Goal: Task Accomplishment & Management: Use online tool/utility

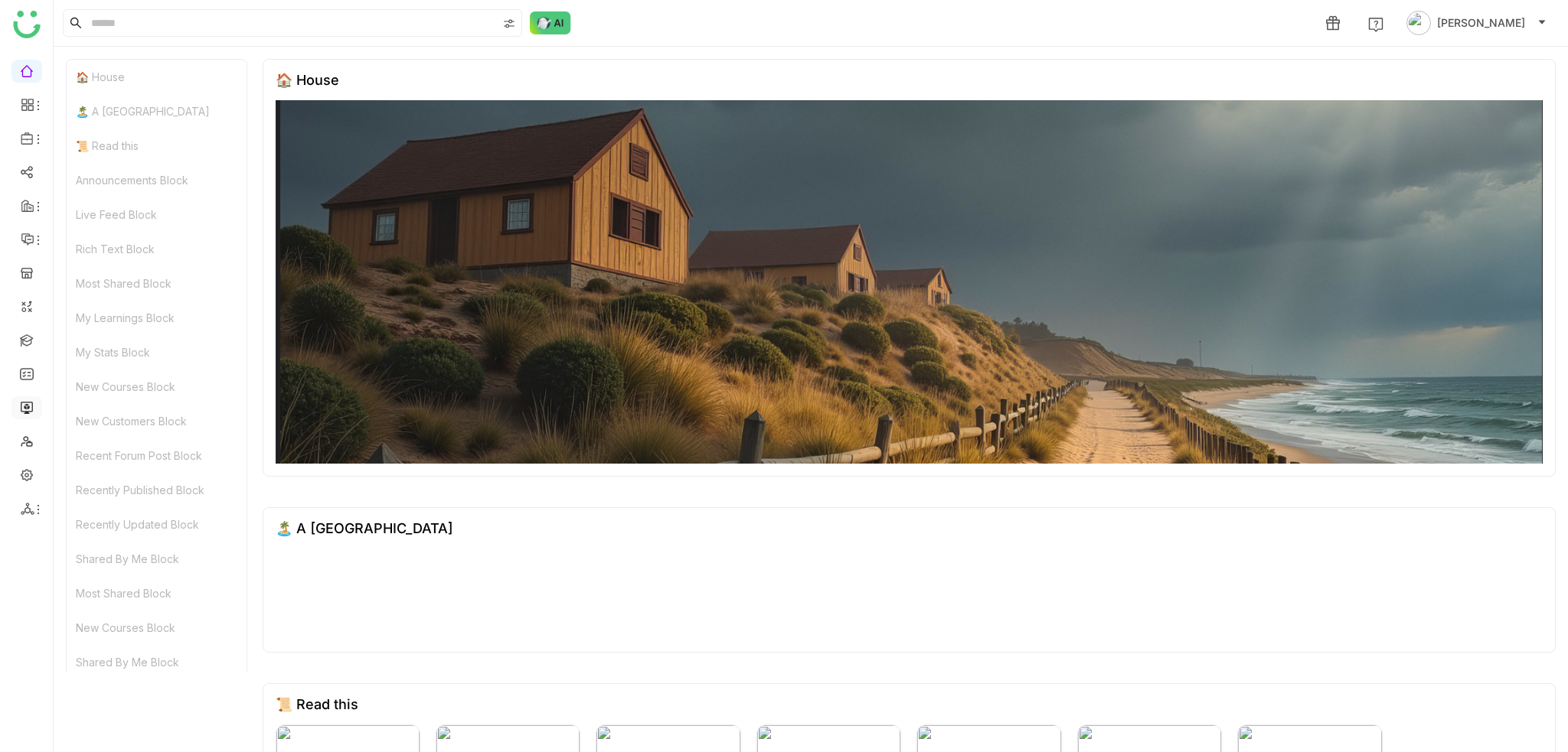
click at [29, 406] on link at bounding box center [27, 407] width 14 height 13
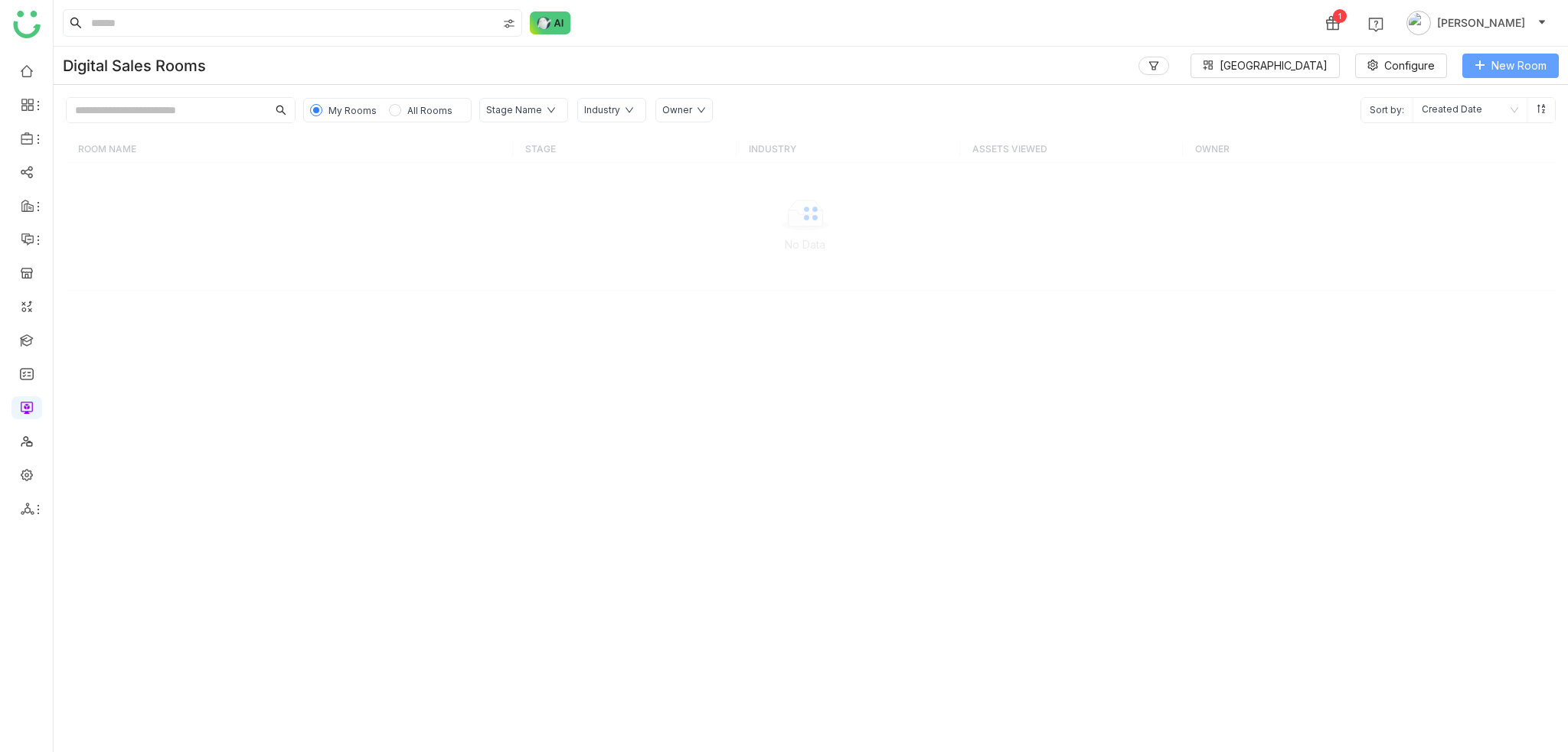
click at [1532, 74] on button "New Room" at bounding box center [1510, 66] width 96 height 25
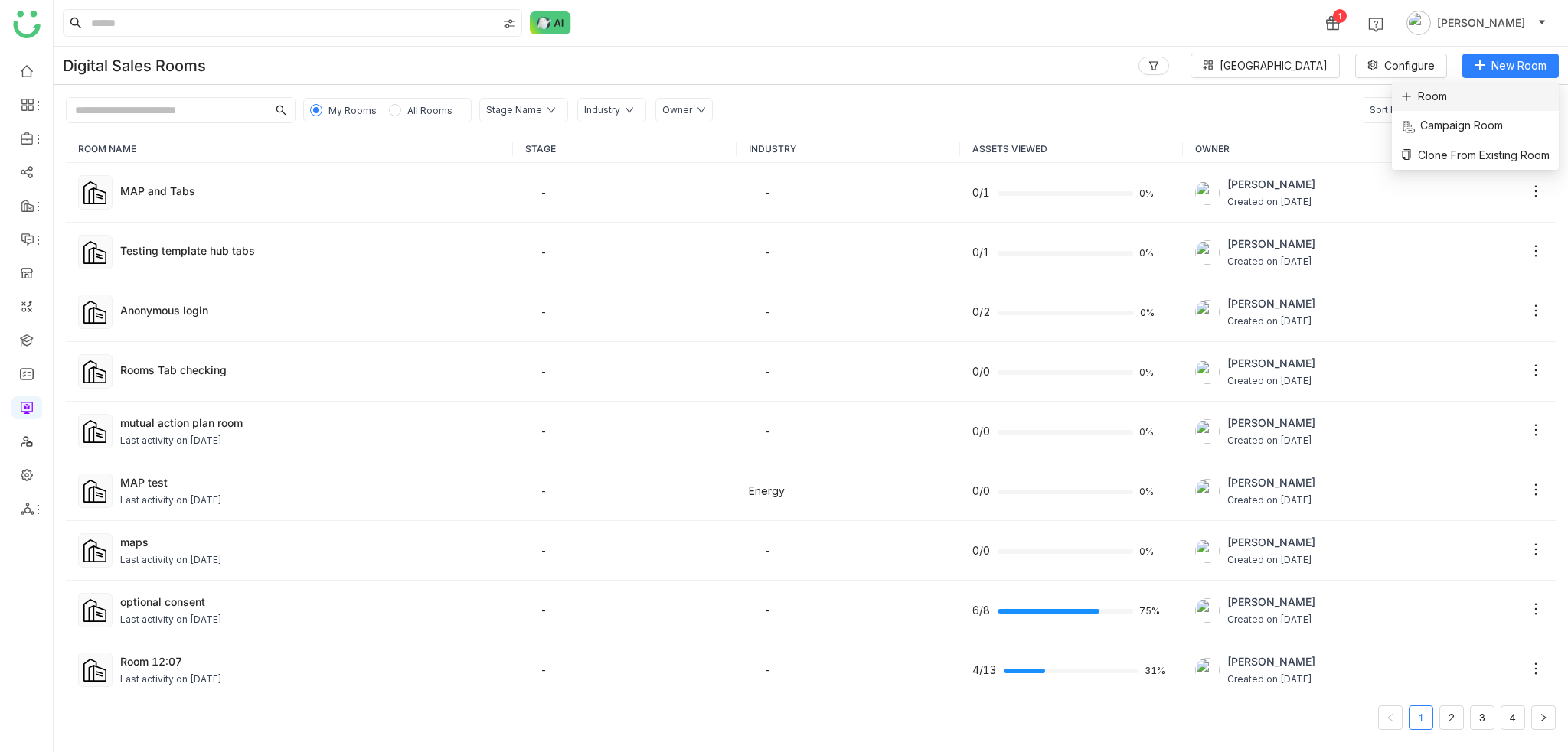
click at [1464, 103] on li "Room" at bounding box center [1475, 97] width 167 height 30
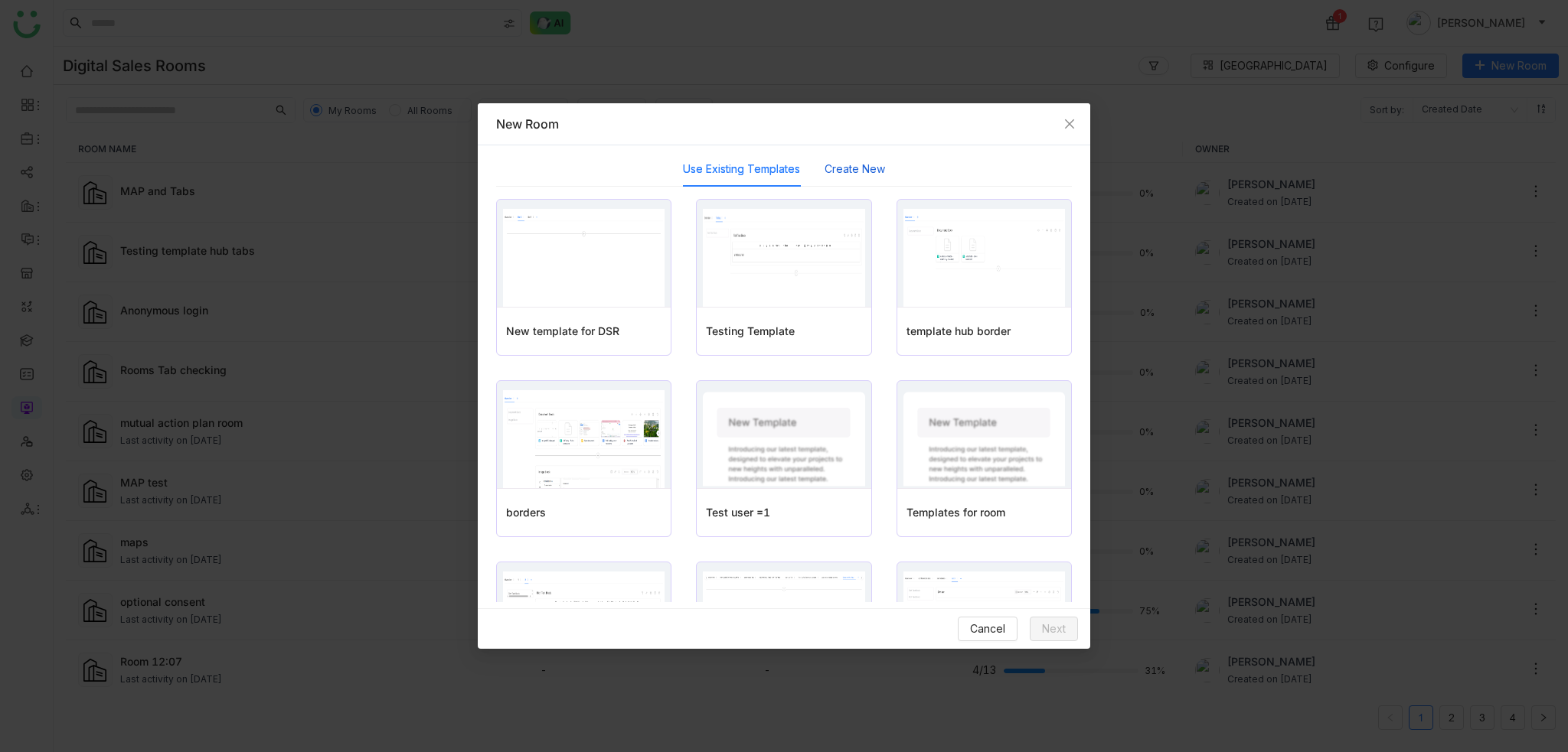
click at [832, 170] on button "Create New" at bounding box center [855, 169] width 61 height 17
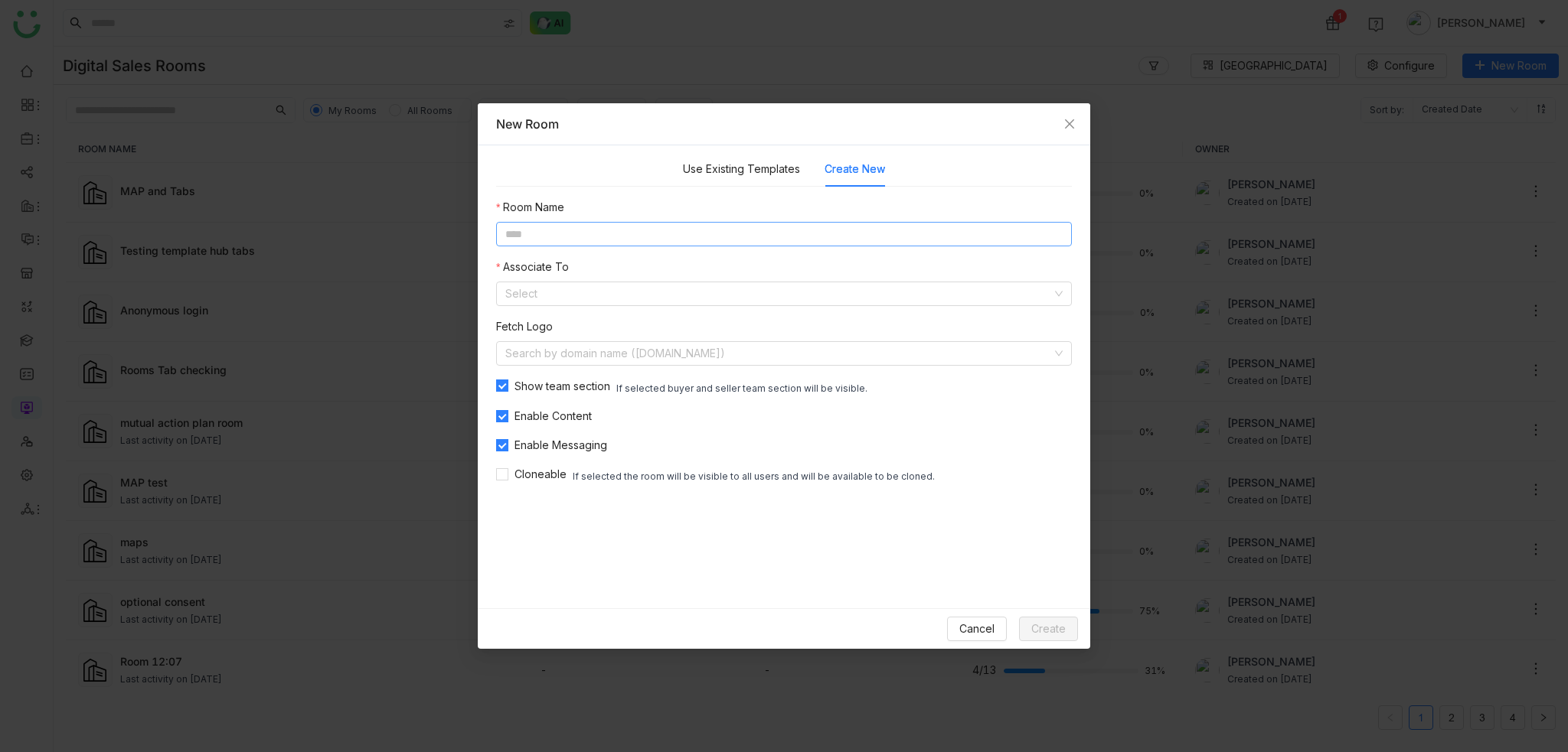
click at [744, 241] on input at bounding box center [784, 234] width 576 height 25
type input "*"
type input "**********"
click at [601, 296] on input at bounding box center [778, 293] width 546 height 23
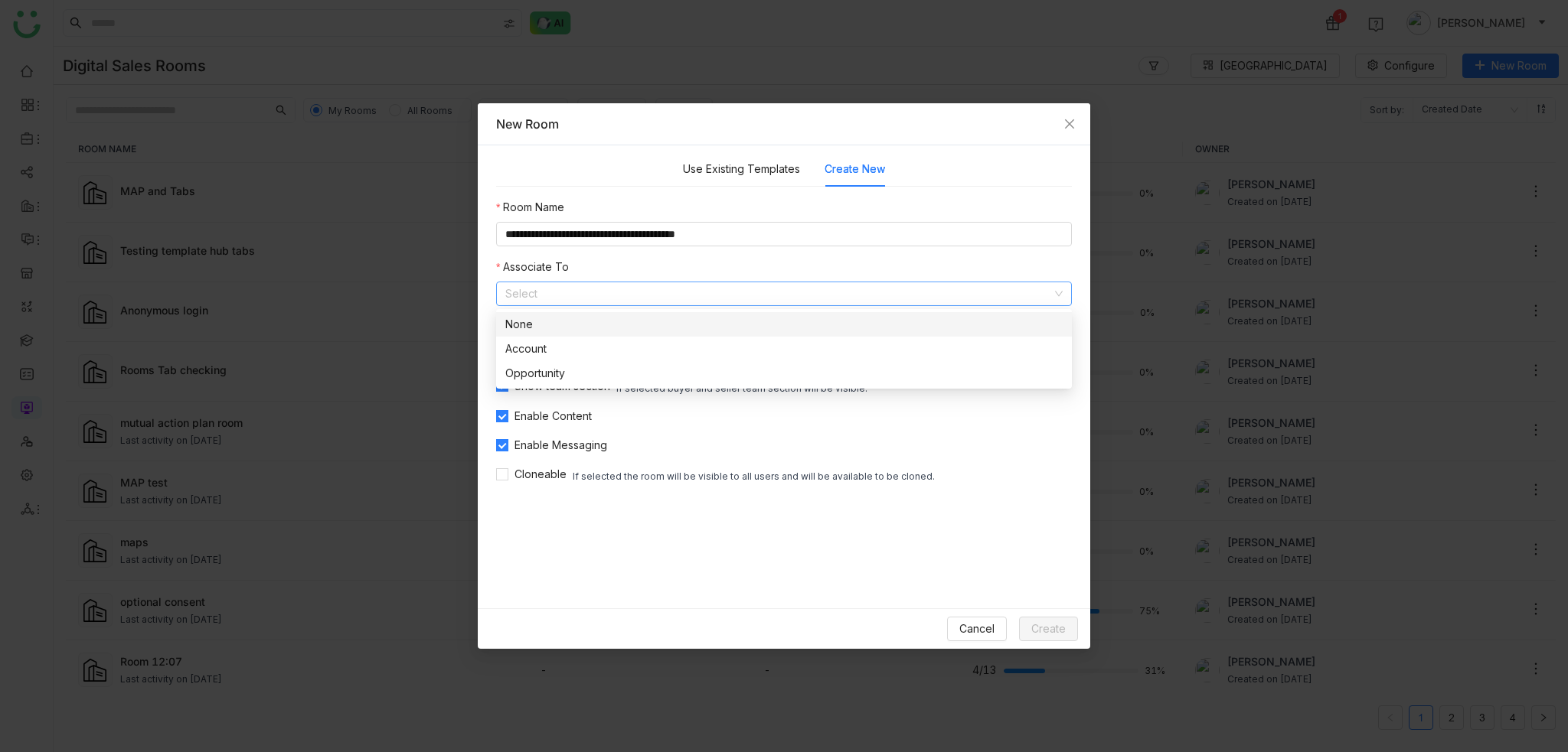
click at [590, 328] on div "None" at bounding box center [784, 325] width 557 height 17
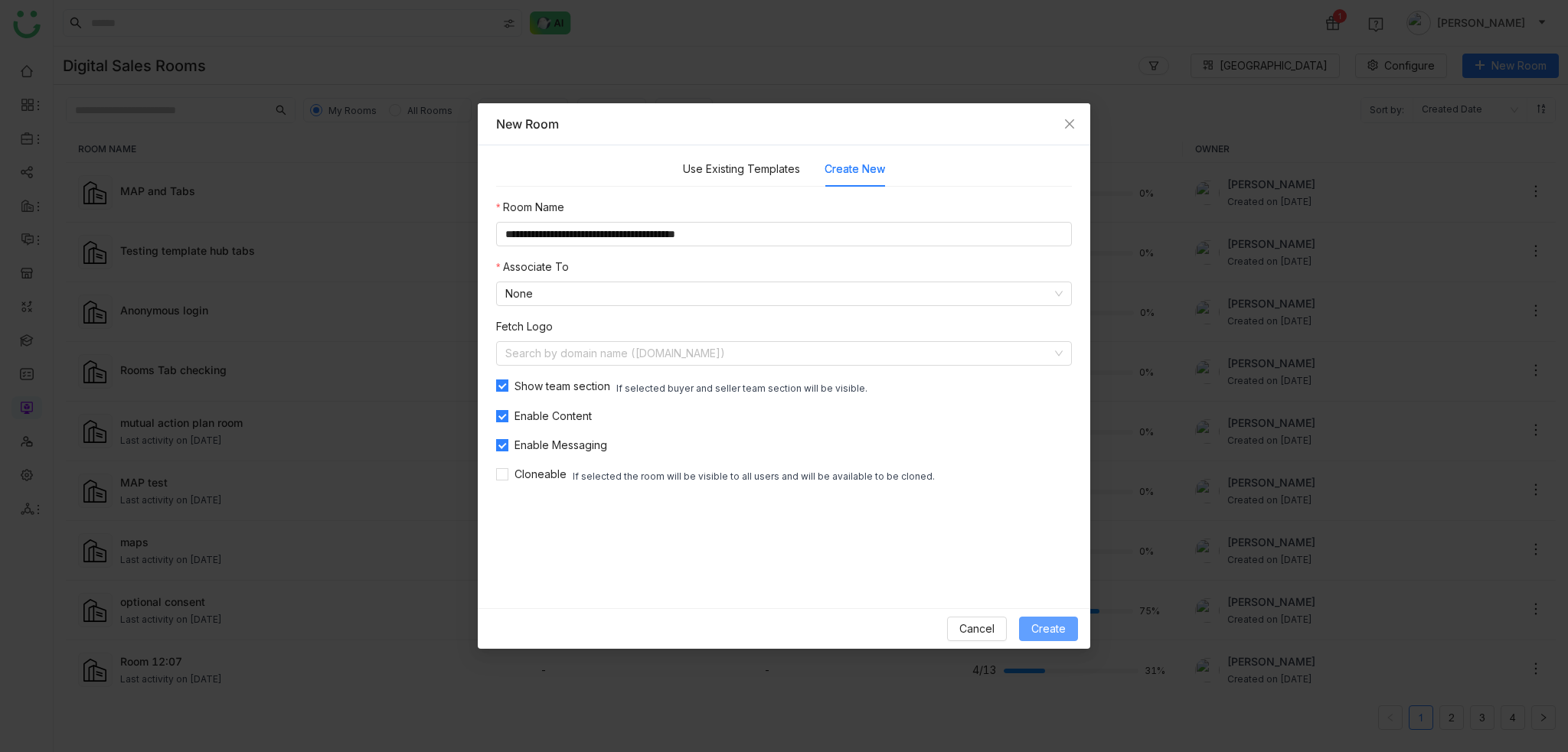
click at [1054, 633] on span "Create" at bounding box center [1047, 629] width 34 height 17
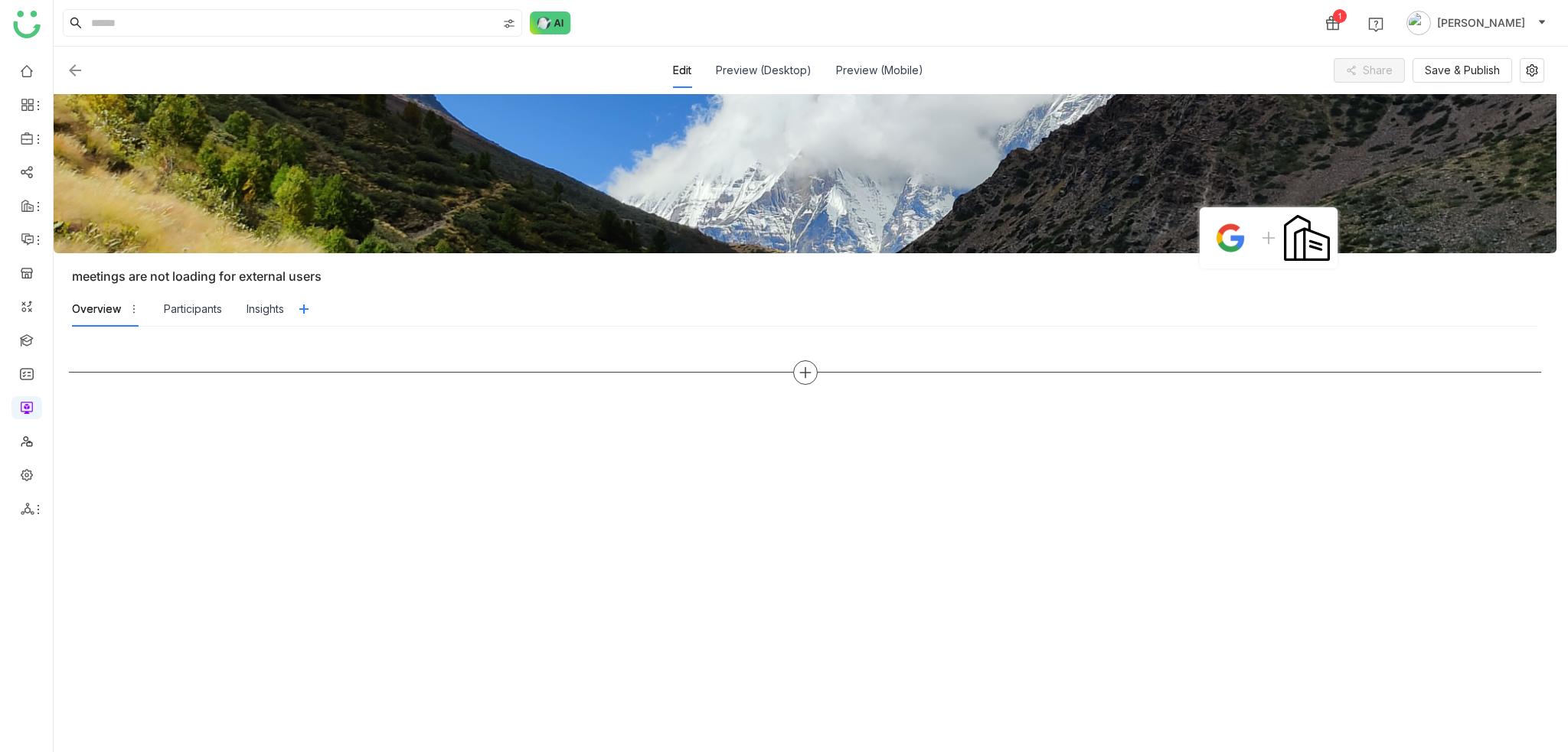
click at [801, 376] on icon at bounding box center [805, 372] width 14 height 14
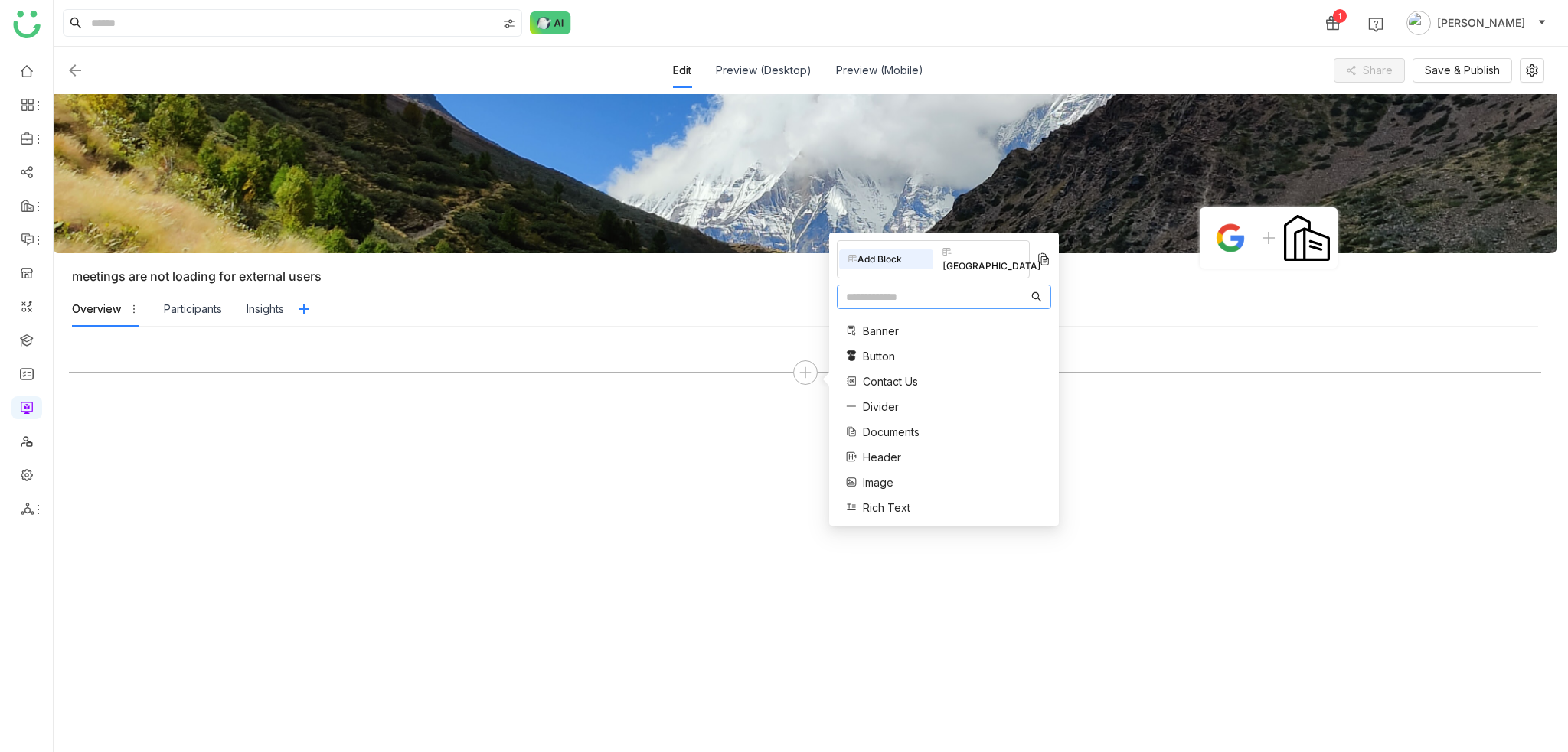
click at [962, 289] on input "text" at bounding box center [936, 297] width 182 height 17
type input "*******"
click at [917, 336] on div "Collaboration Meetings" at bounding box center [943, 340] width 214 height 50
click at [900, 340] on span "Meetings" at bounding box center [886, 347] width 47 height 16
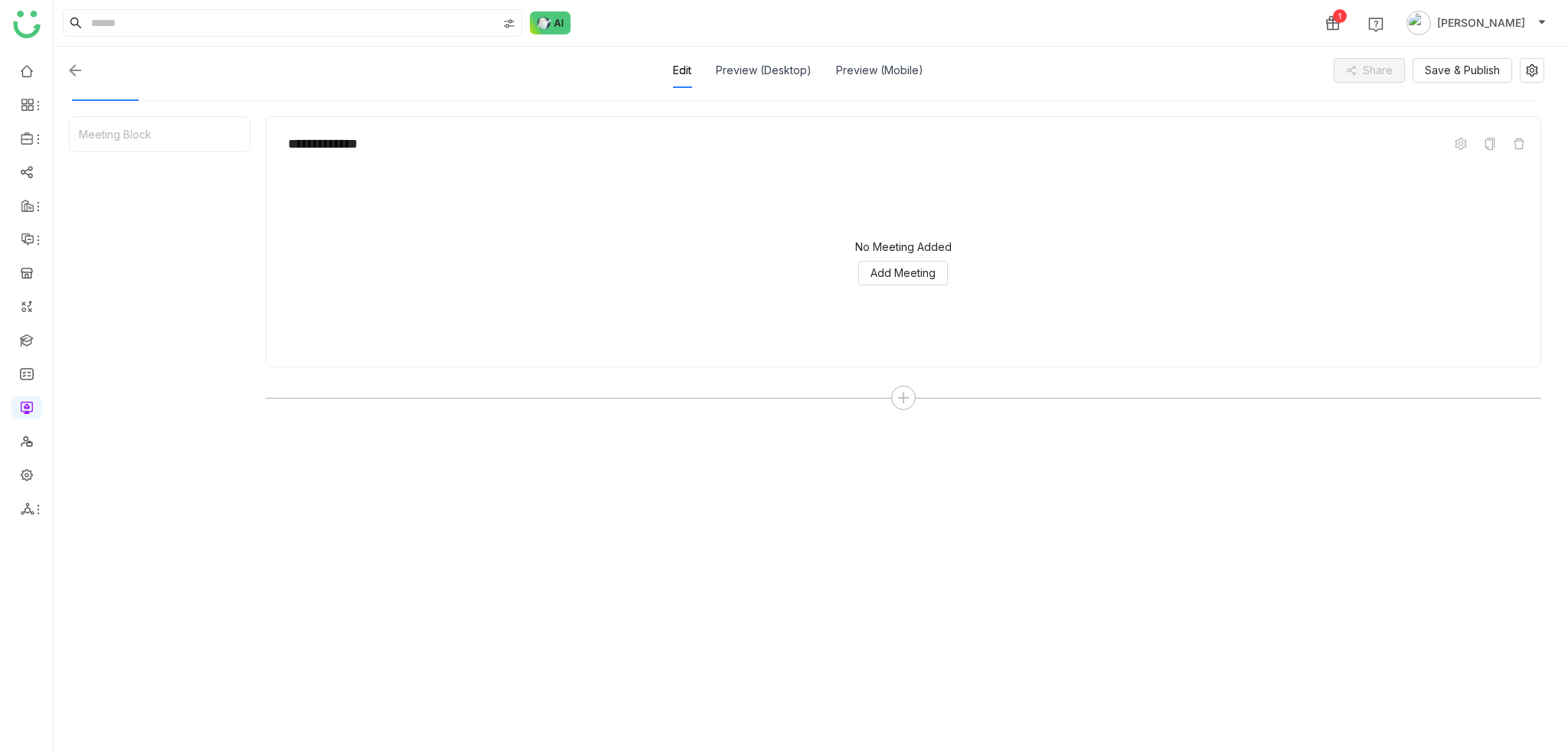
scroll to position [233, 0]
click at [915, 254] on button "Add Meeting" at bounding box center [903, 266] width 90 height 25
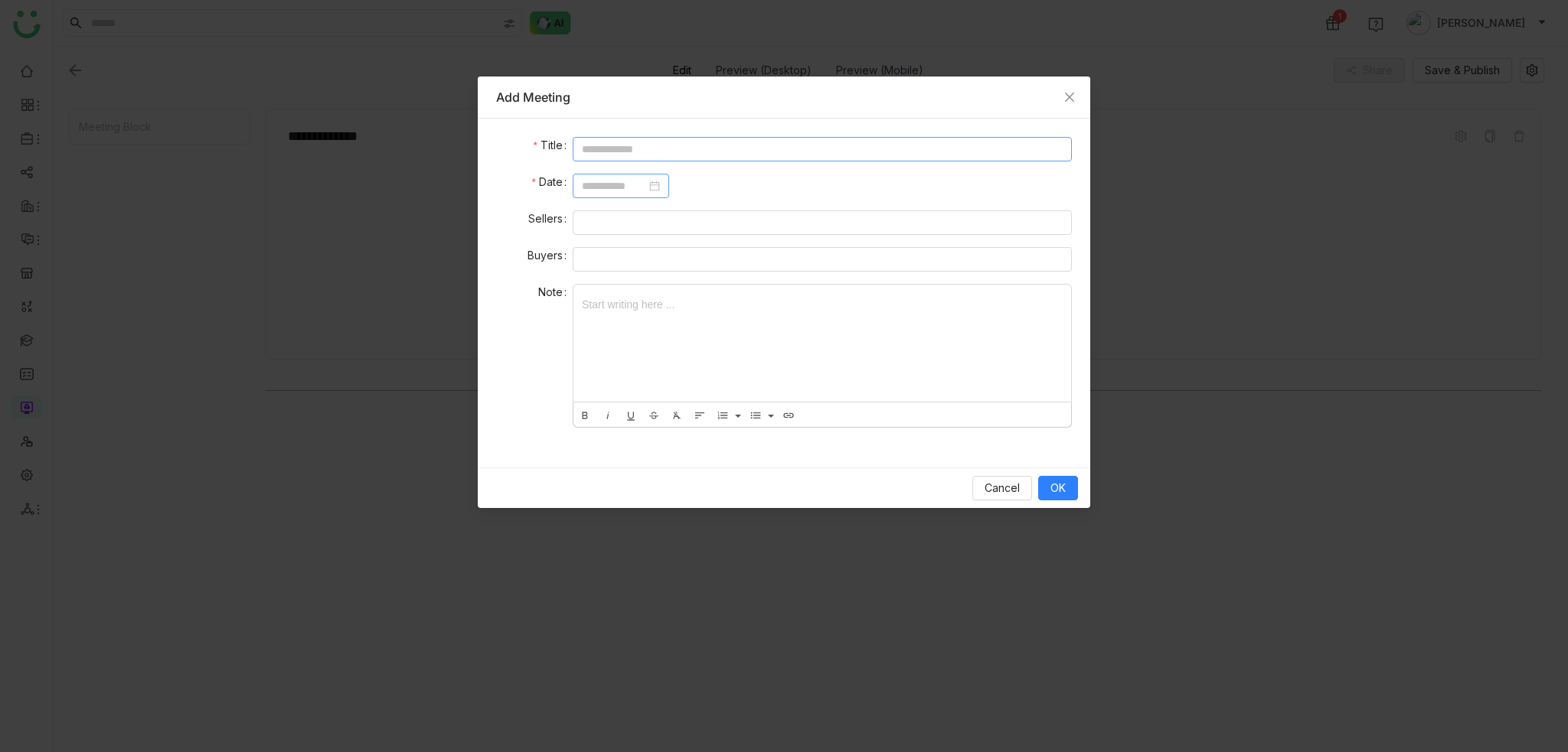
drag, startPoint x: 665, startPoint y: 178, endPoint x: 671, endPoint y: 155, distance: 23.8
click at [664, 174] on nz-date-picker at bounding box center [620, 185] width 96 height 25
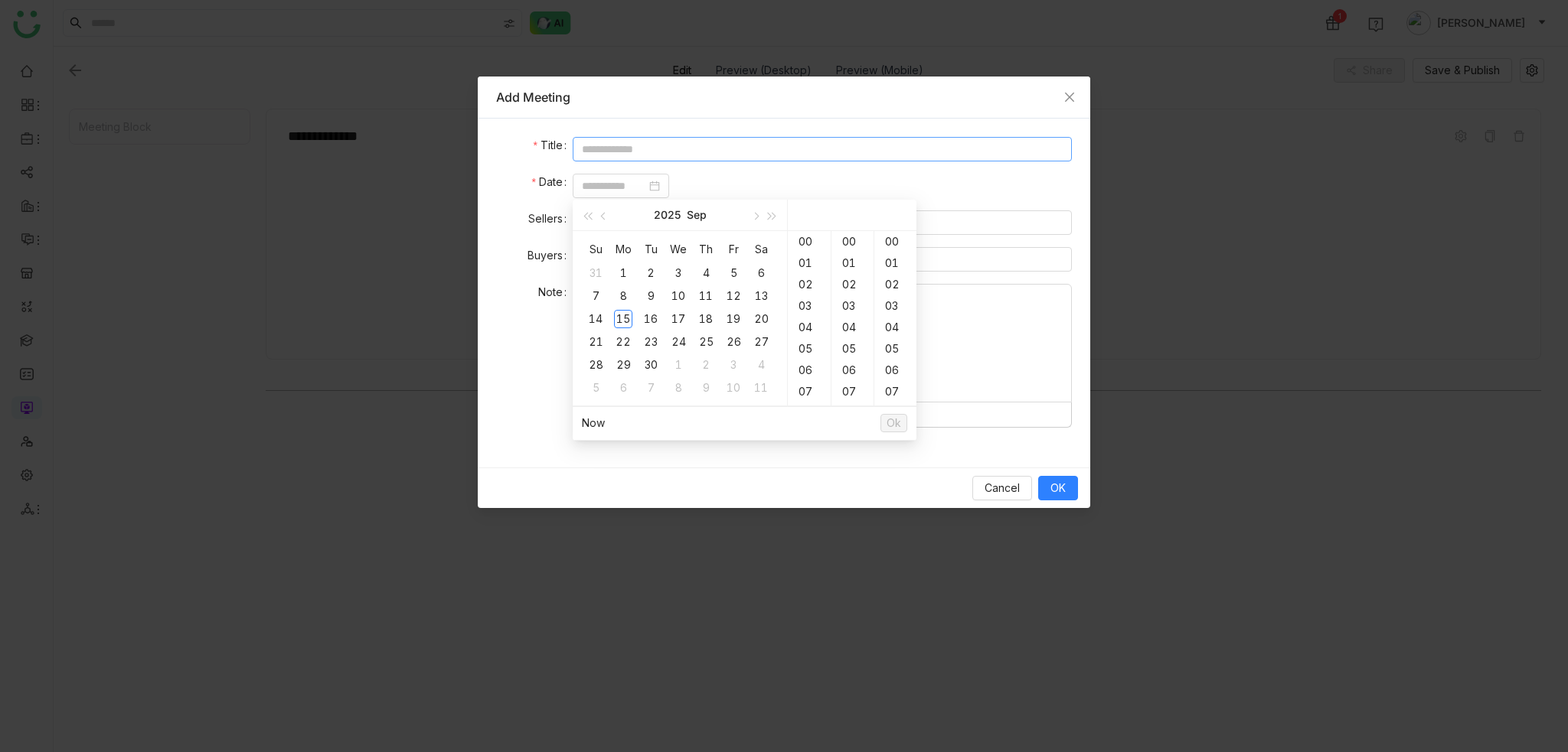
click at [671, 155] on input at bounding box center [821, 149] width 499 height 25
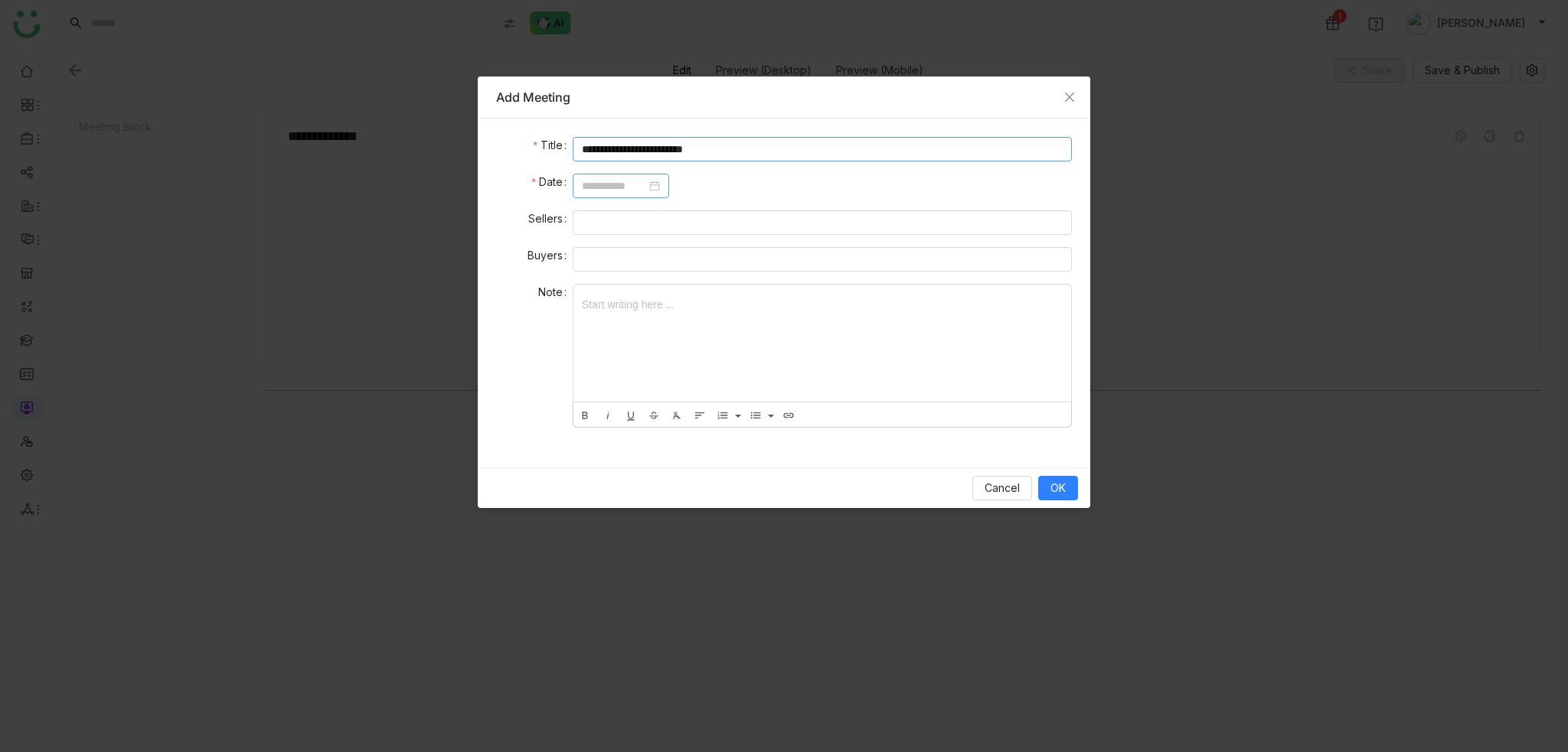
type input "**********"
click at [646, 184] on input at bounding box center [614, 185] width 65 height 17
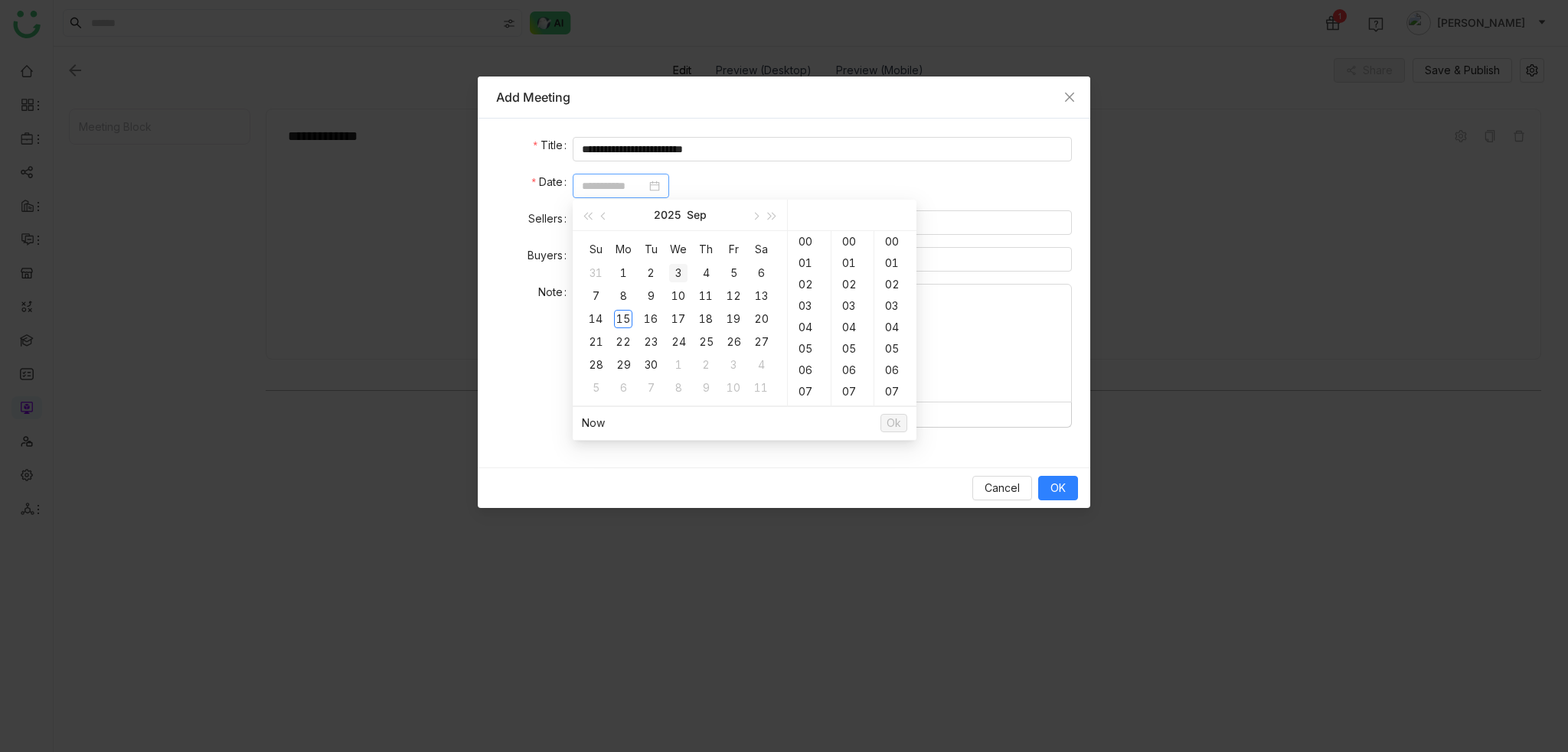
click at [683, 275] on div "3" at bounding box center [678, 273] width 18 height 18
click at [698, 323] on div "18" at bounding box center [706, 319] width 18 height 18
type input "**********"
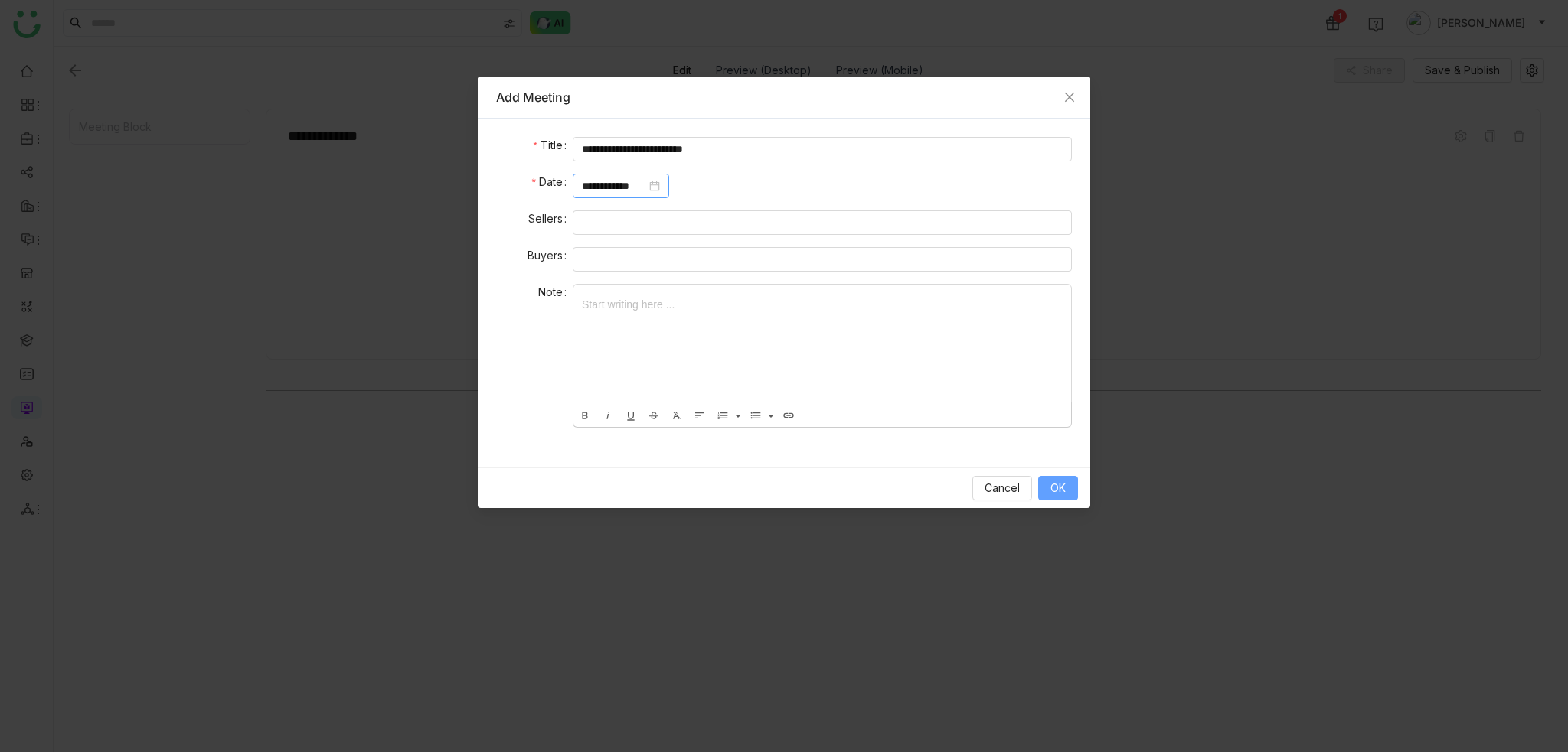
click at [1051, 482] on span "OK" at bounding box center [1058, 488] width 16 height 17
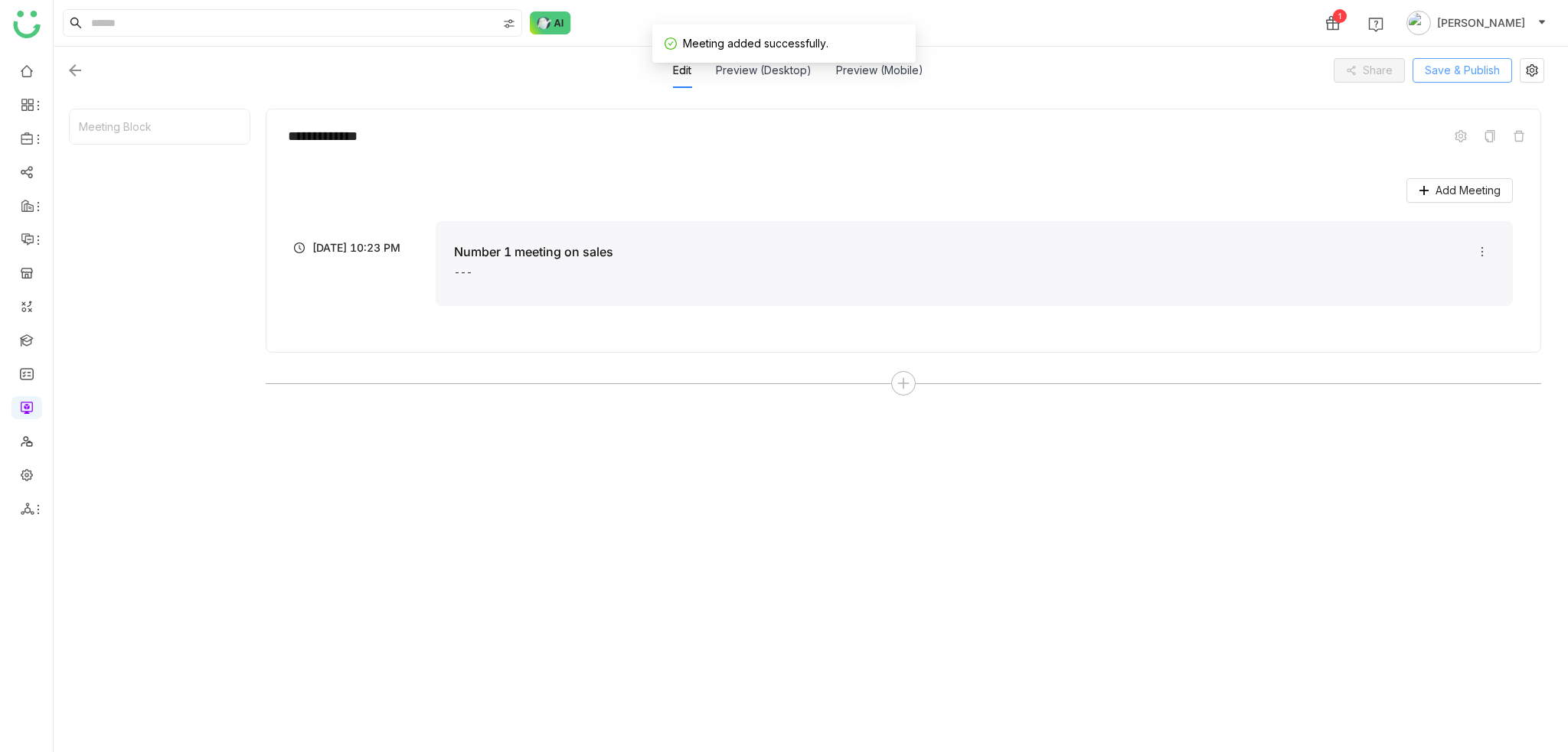
click at [1484, 72] on span "Save & Publish" at bounding box center [1461, 70] width 75 height 17
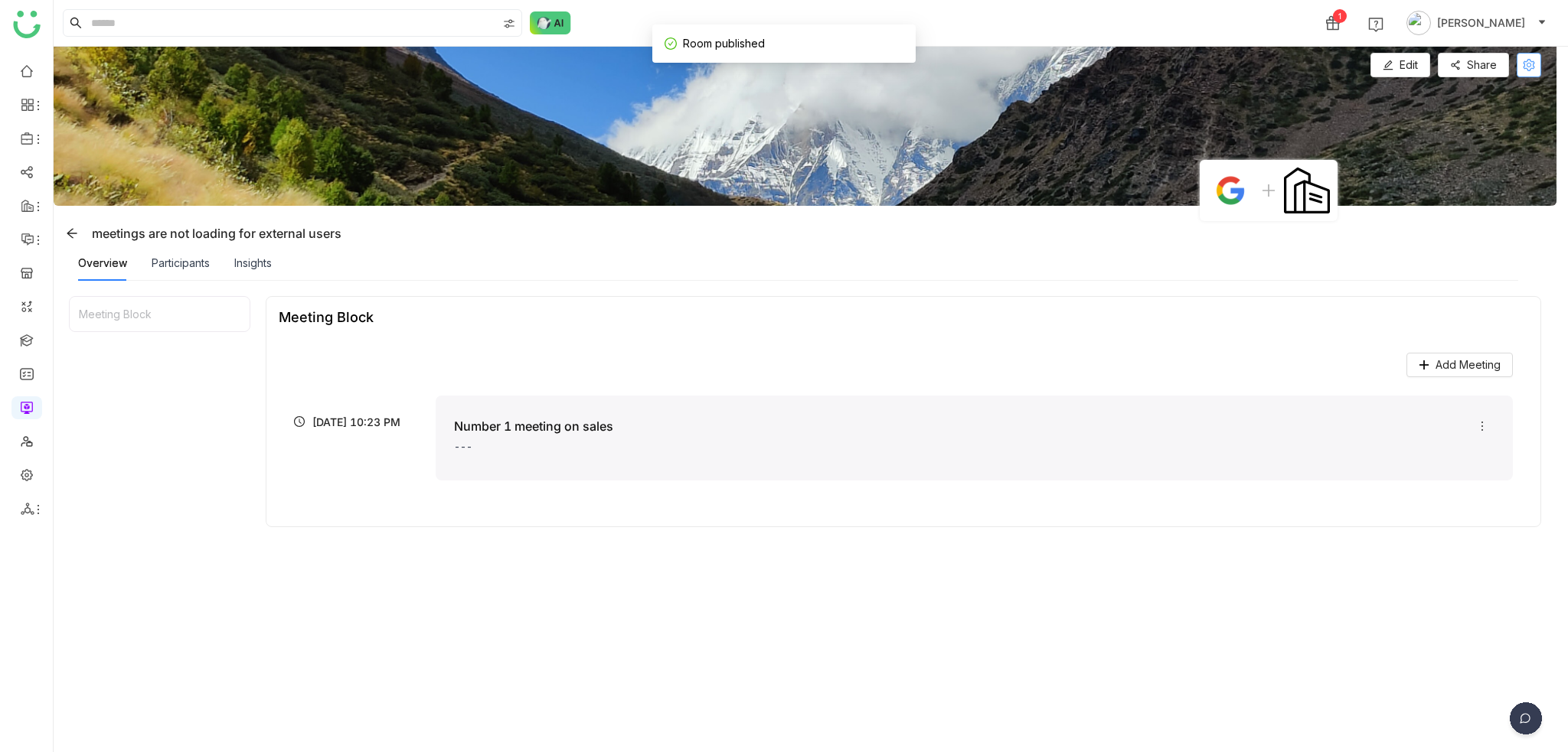
click at [1533, 69] on icon at bounding box center [1528, 65] width 12 height 12
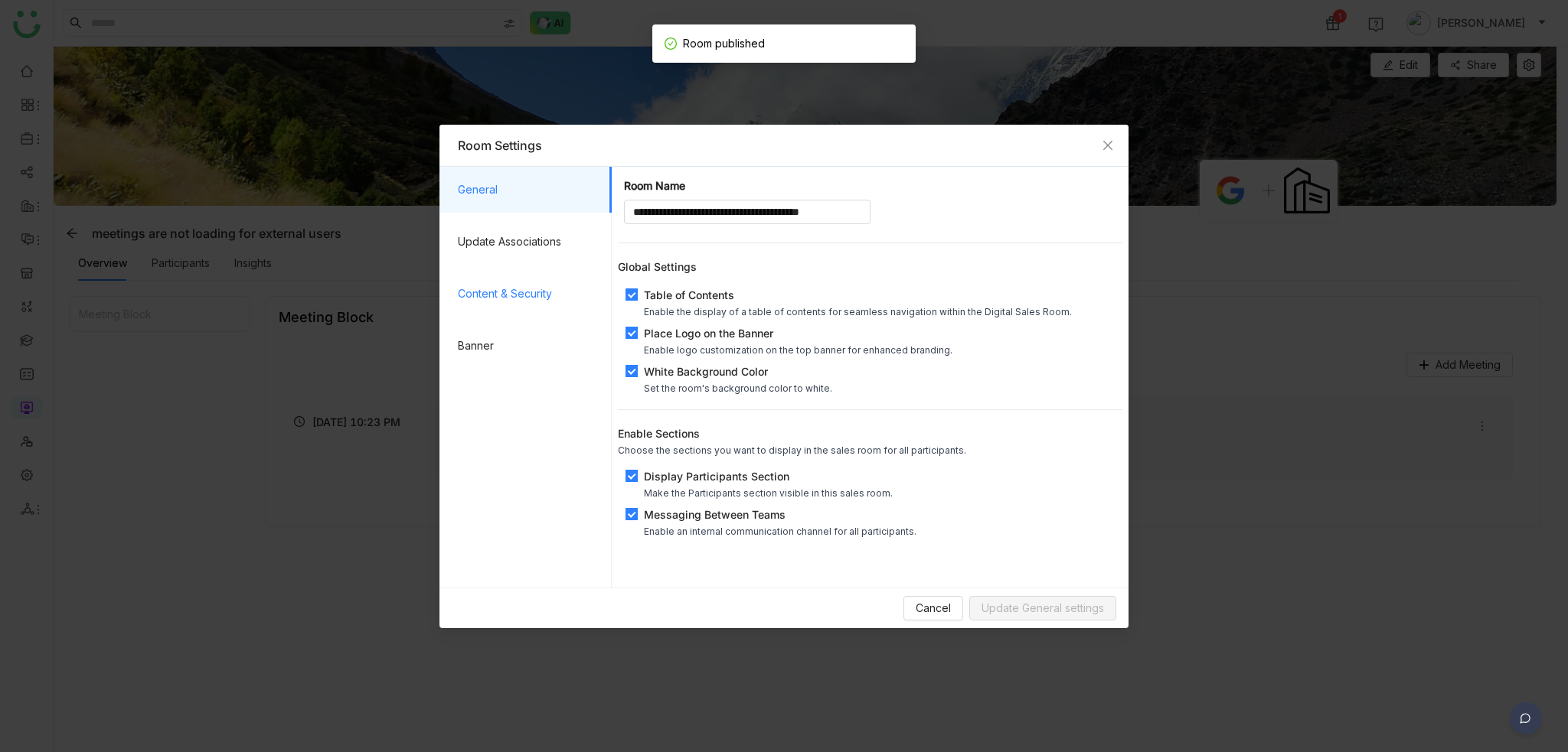
click at [535, 289] on span "Content & Security" at bounding box center [528, 294] width 141 height 46
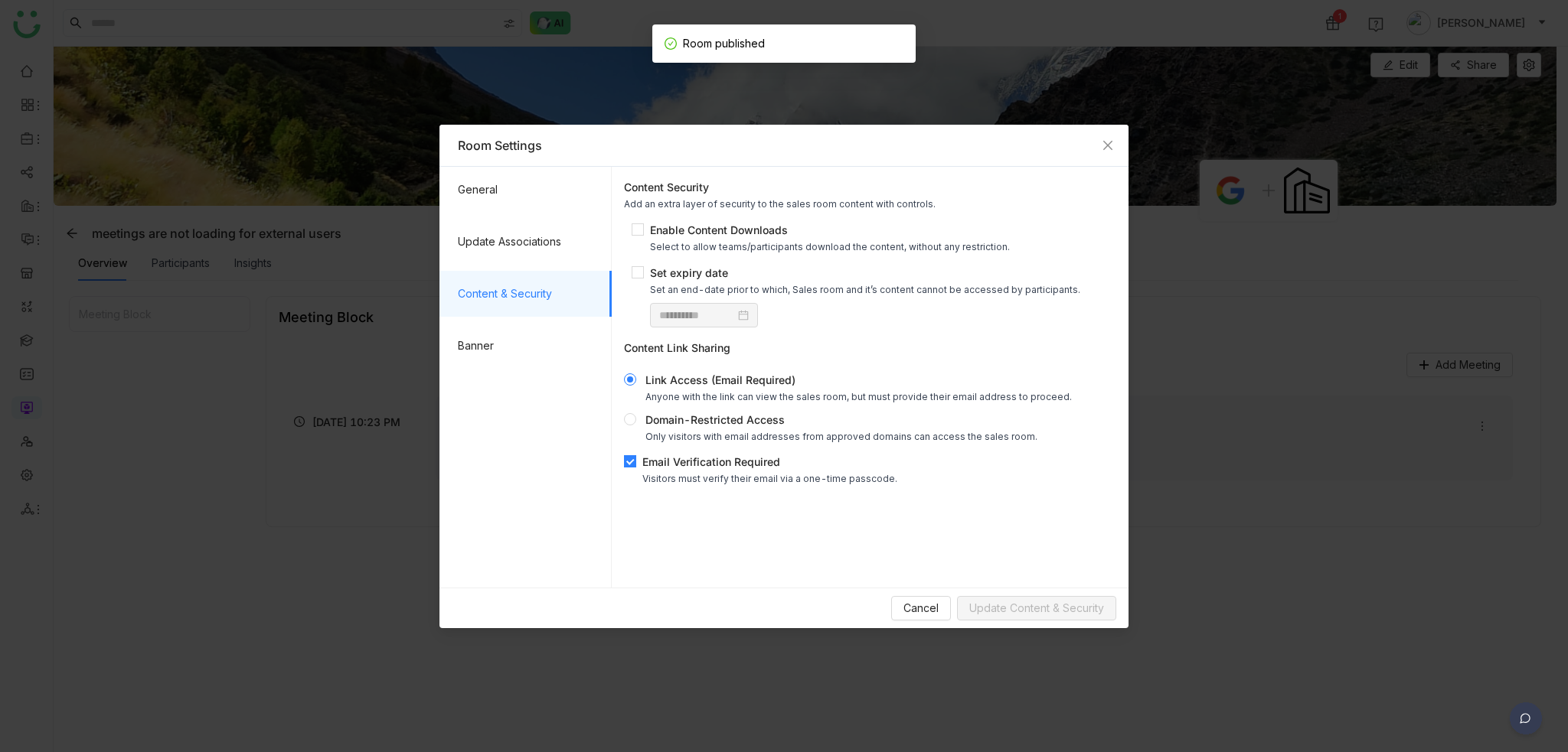
click at [714, 462] on div "Email Verification Required" at bounding box center [770, 461] width 255 height 16
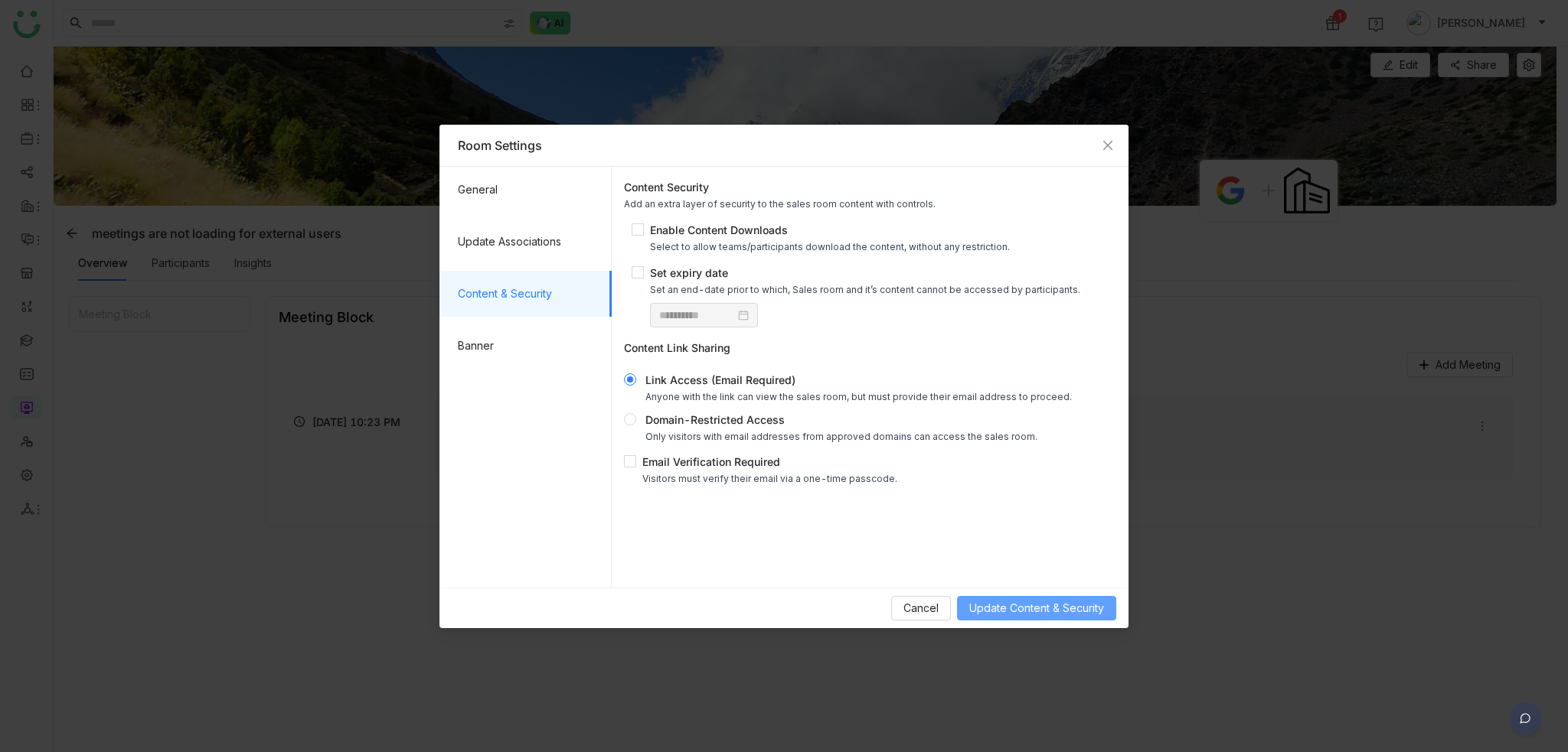
click at [1014, 604] on span "Update Content & Security" at bounding box center [1036, 608] width 135 height 17
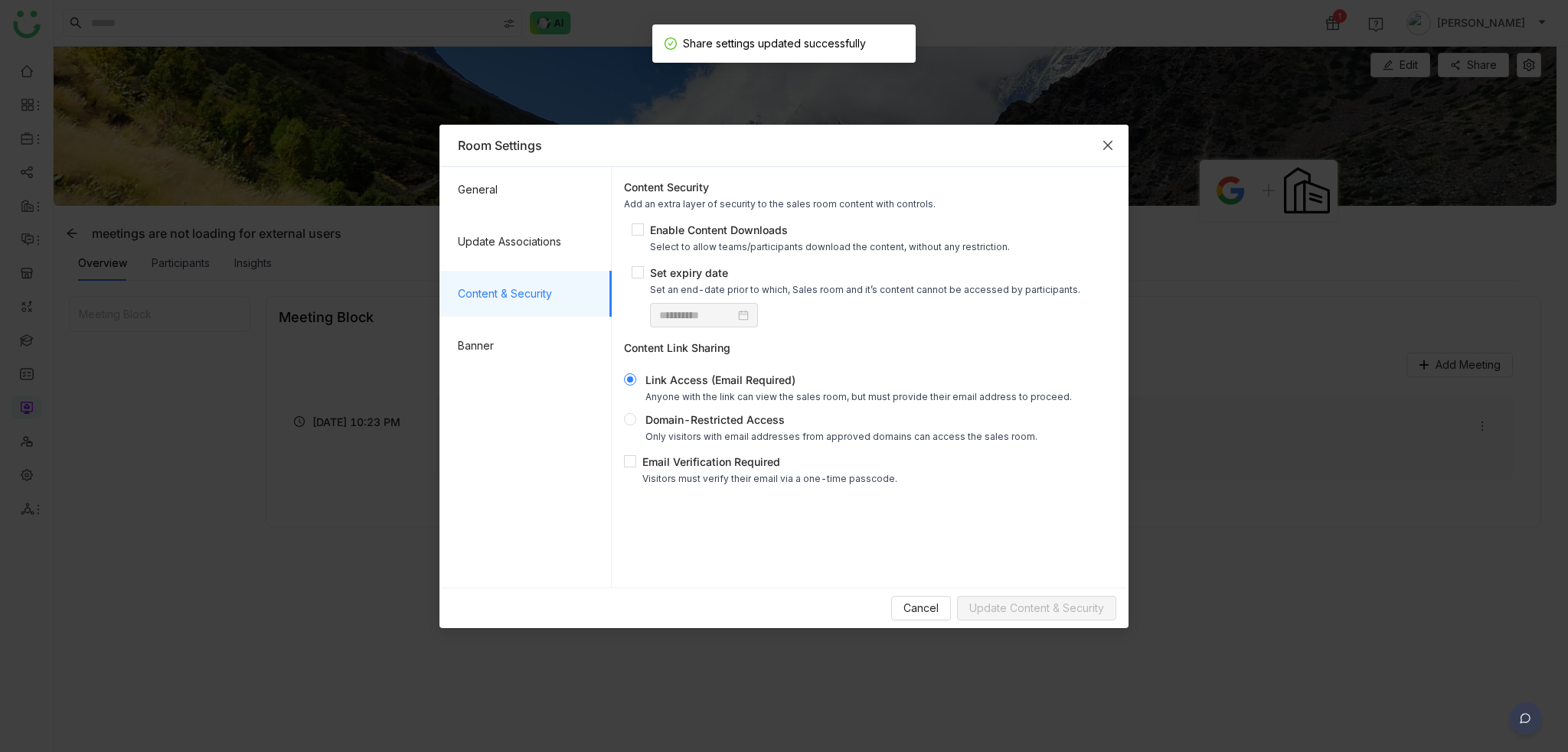
click at [1114, 145] on span "Close" at bounding box center [1107, 145] width 42 height 42
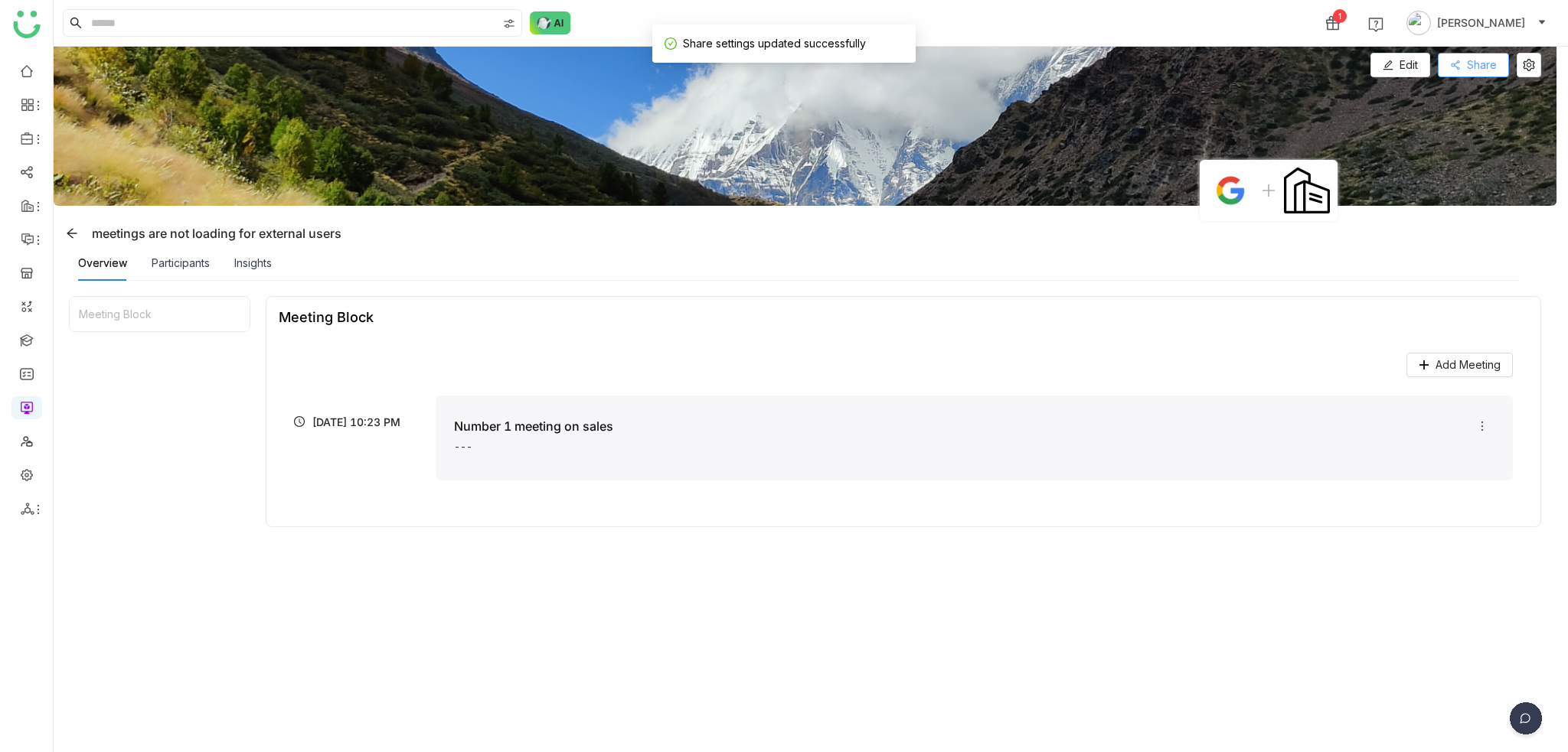
click at [1495, 75] on button "Share" at bounding box center [1473, 65] width 71 height 25
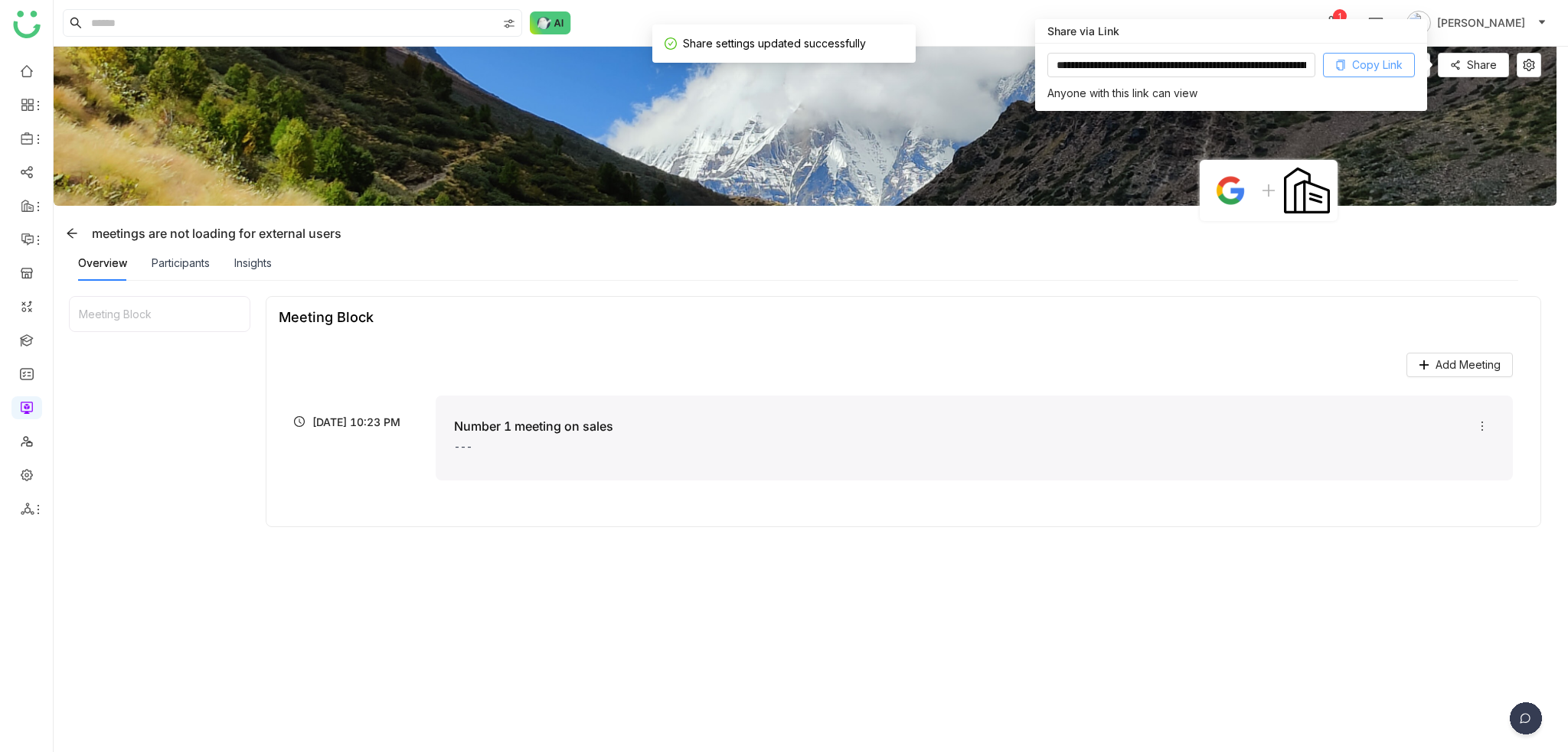
click at [1367, 75] on button "Copy Link" at bounding box center [1369, 65] width 92 height 25
click at [81, 237] on span at bounding box center [72, 233] width 23 height 12
